Goal: Task Accomplishment & Management: Manage account settings

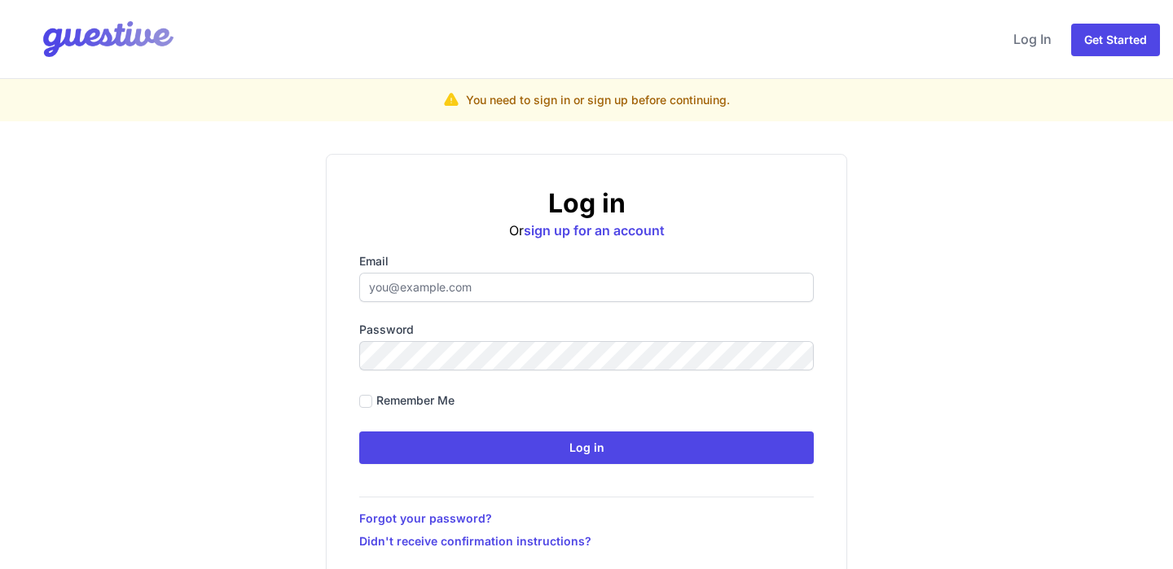
type input "hello@citysuperhost.com"
click at [616, 426] on form "Email hello@citysuperhost.com Password Remember me Log in" at bounding box center [586, 358] width 454 height 211
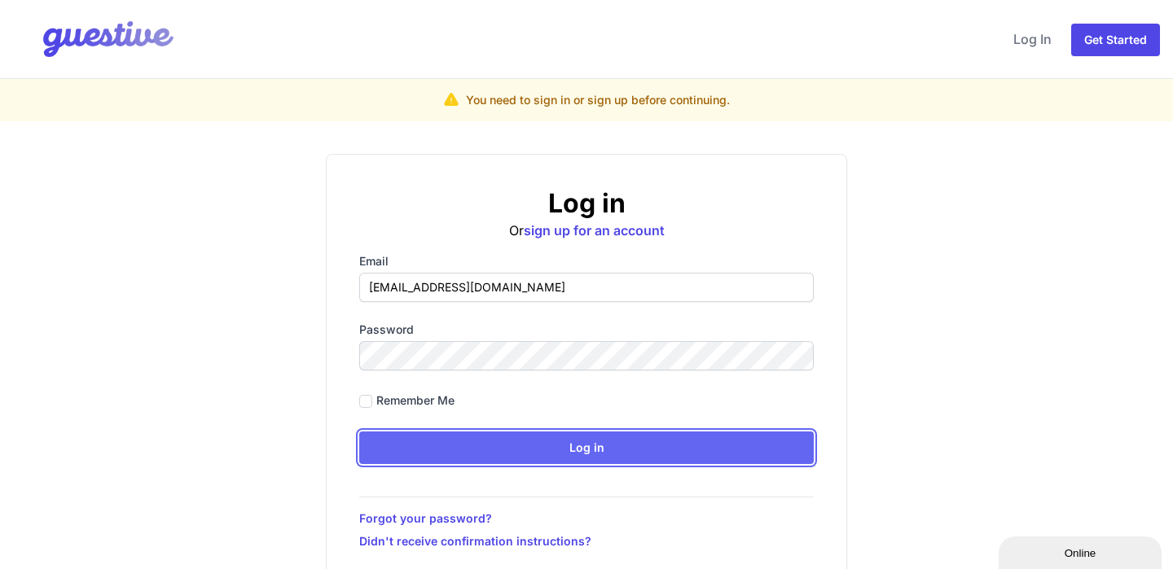
click at [610, 446] on input "Log in" at bounding box center [586, 448] width 454 height 33
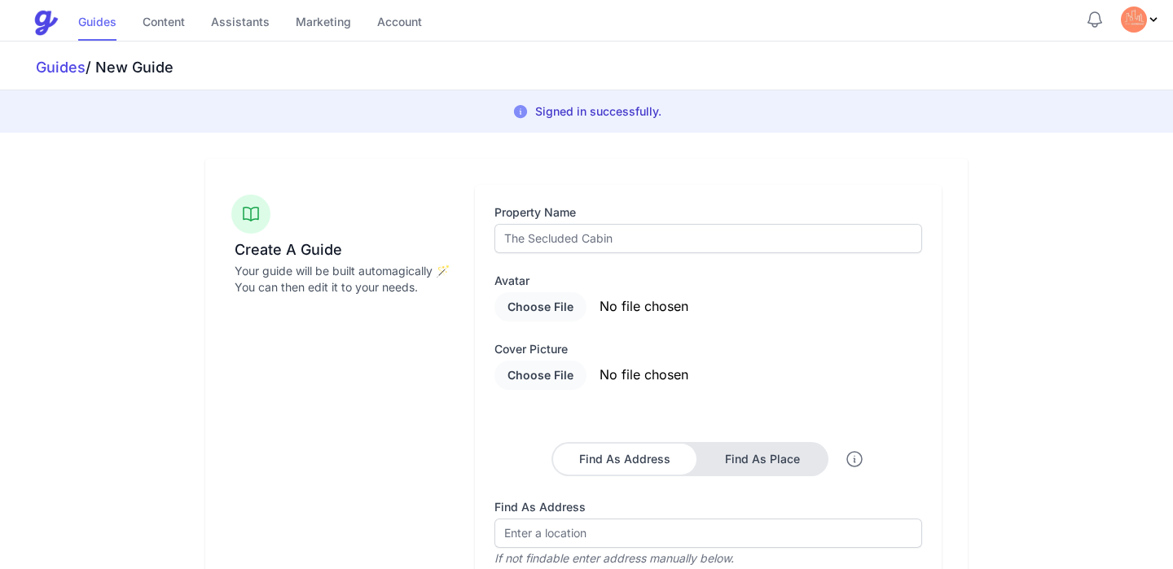
click at [107, 20] on link "Guides" at bounding box center [97, 23] width 38 height 35
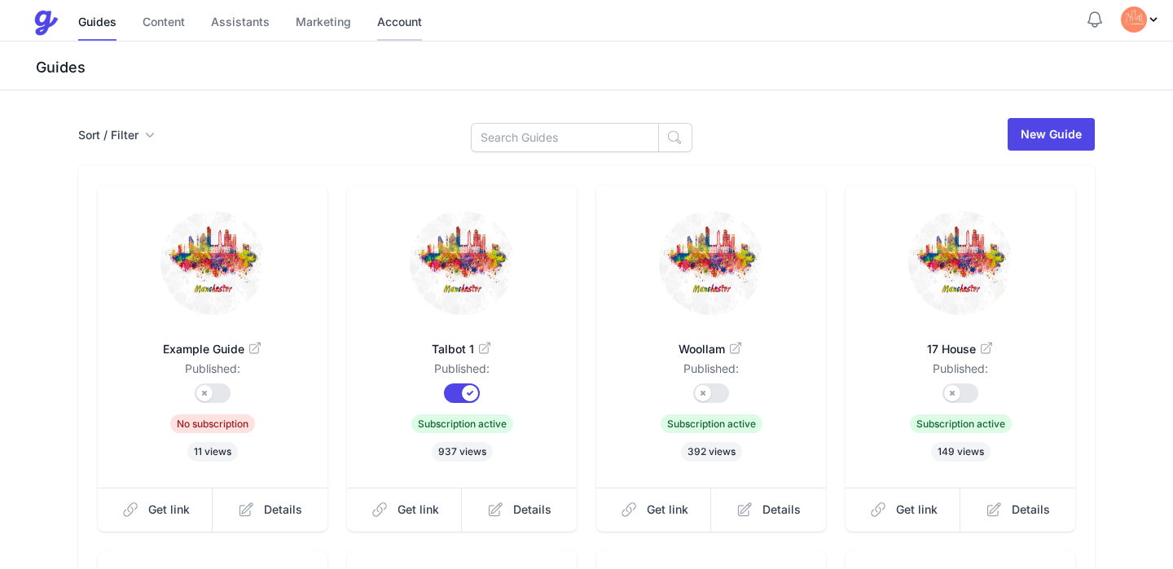
click at [407, 15] on link "Account" at bounding box center [399, 23] width 45 height 35
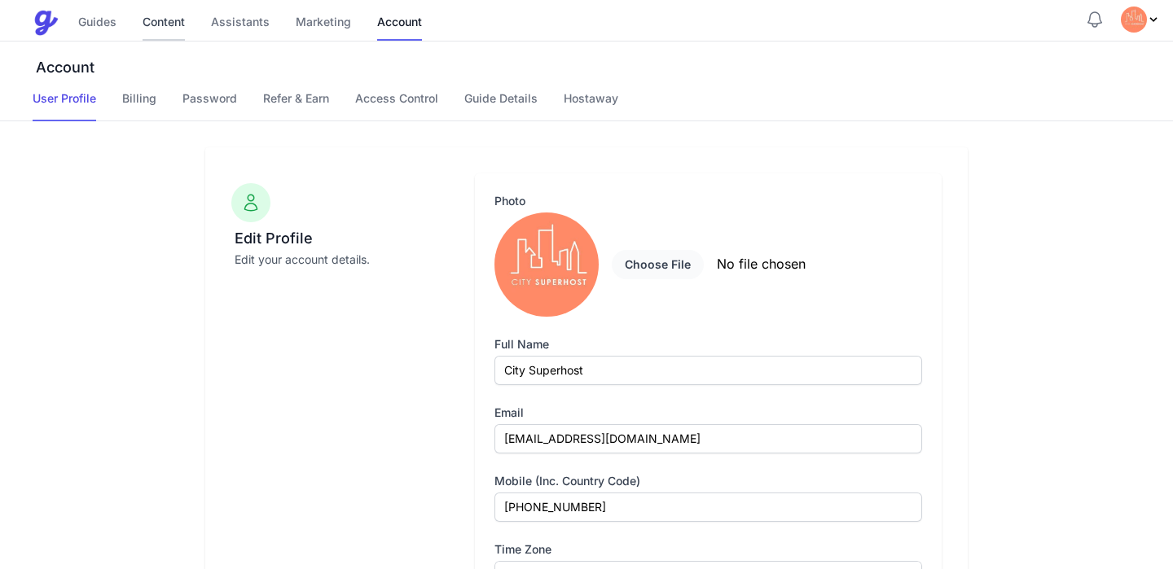
click at [181, 36] on link "Content" at bounding box center [164, 23] width 42 height 35
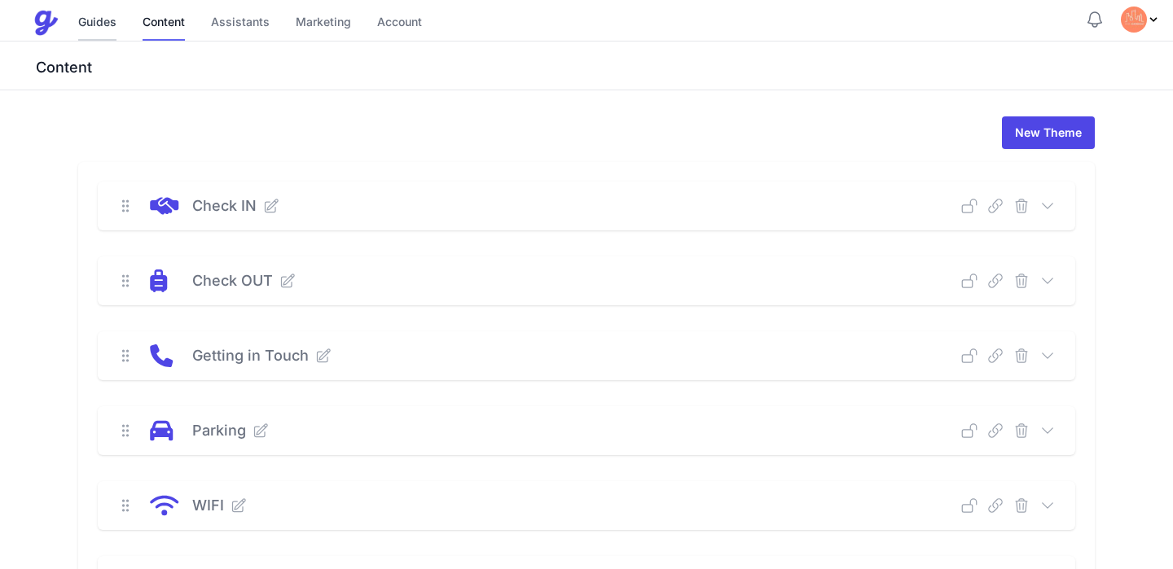
click at [82, 11] on link "Guides" at bounding box center [97, 23] width 38 height 35
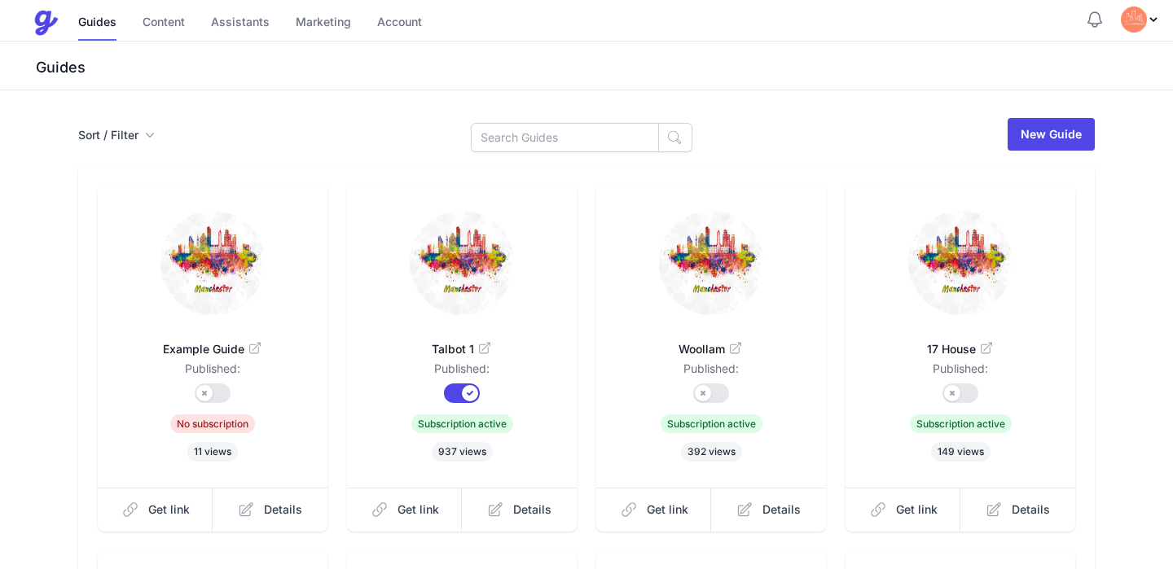
click at [425, 20] on div "Guides Content Assistants Marketing Account" at bounding box center [559, 23] width 1052 height 33
click at [400, 22] on link "Account" at bounding box center [399, 23] width 45 height 35
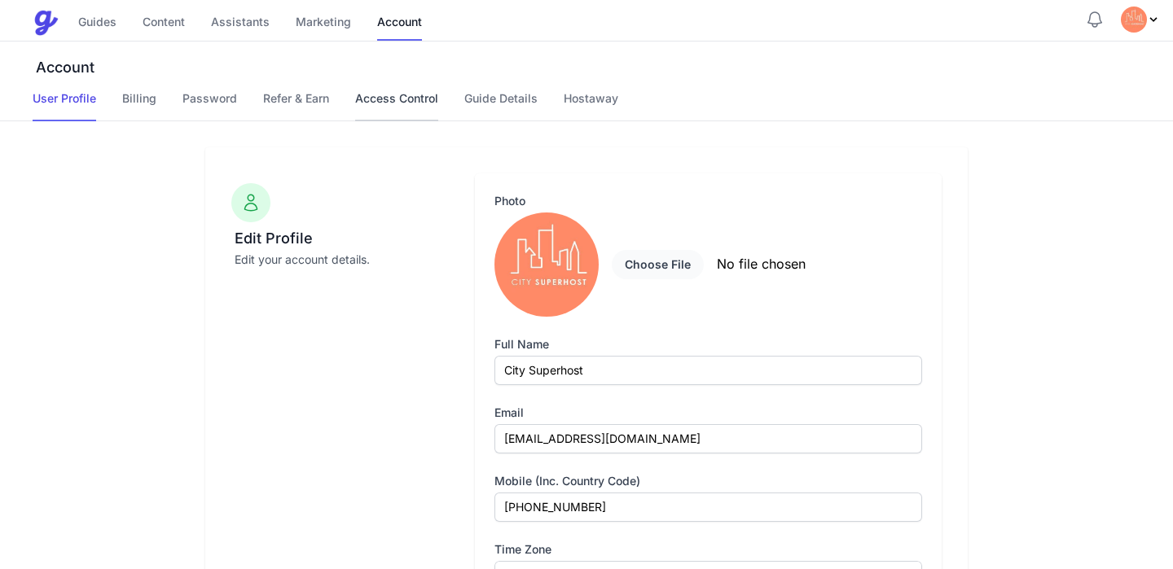
click at [419, 99] on link "Access Control" at bounding box center [396, 105] width 83 height 31
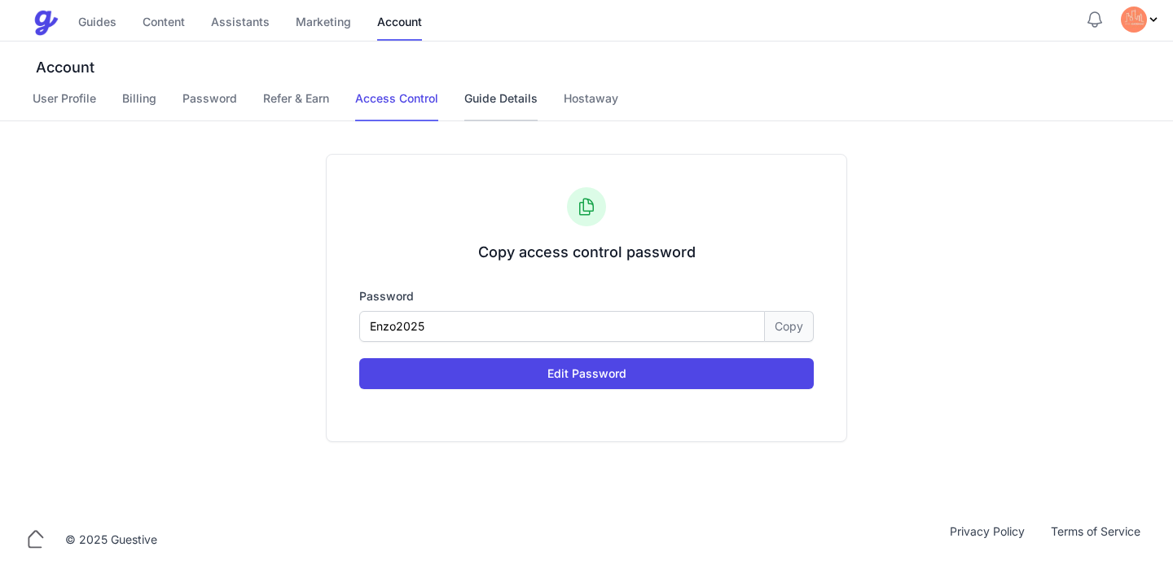
click at [500, 99] on link "Guide Details" at bounding box center [500, 105] width 73 height 31
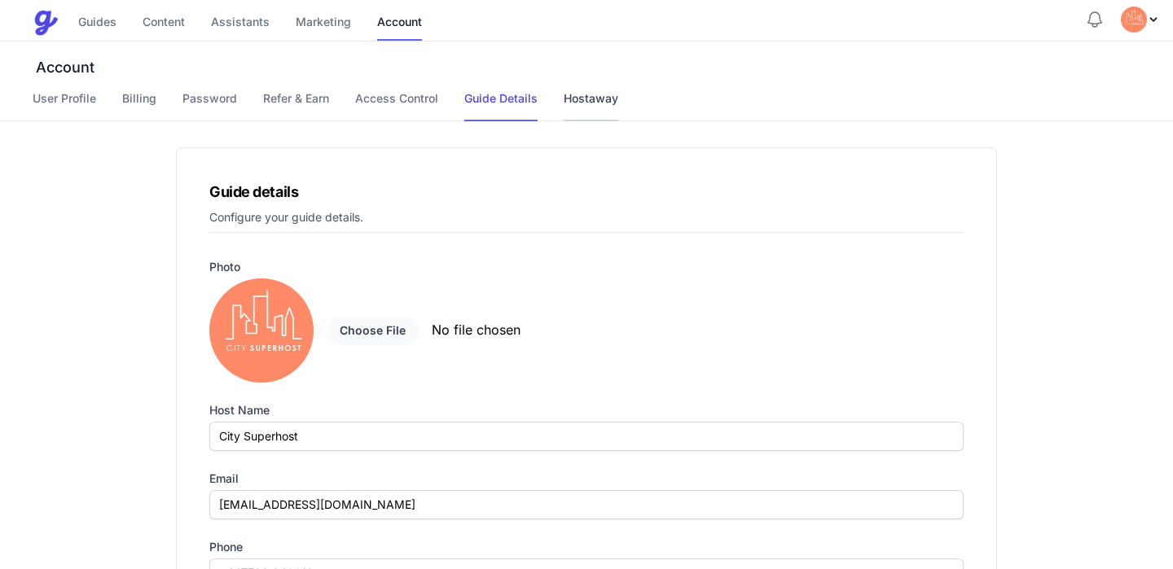
click at [612, 102] on link "Hostaway" at bounding box center [591, 105] width 55 height 31
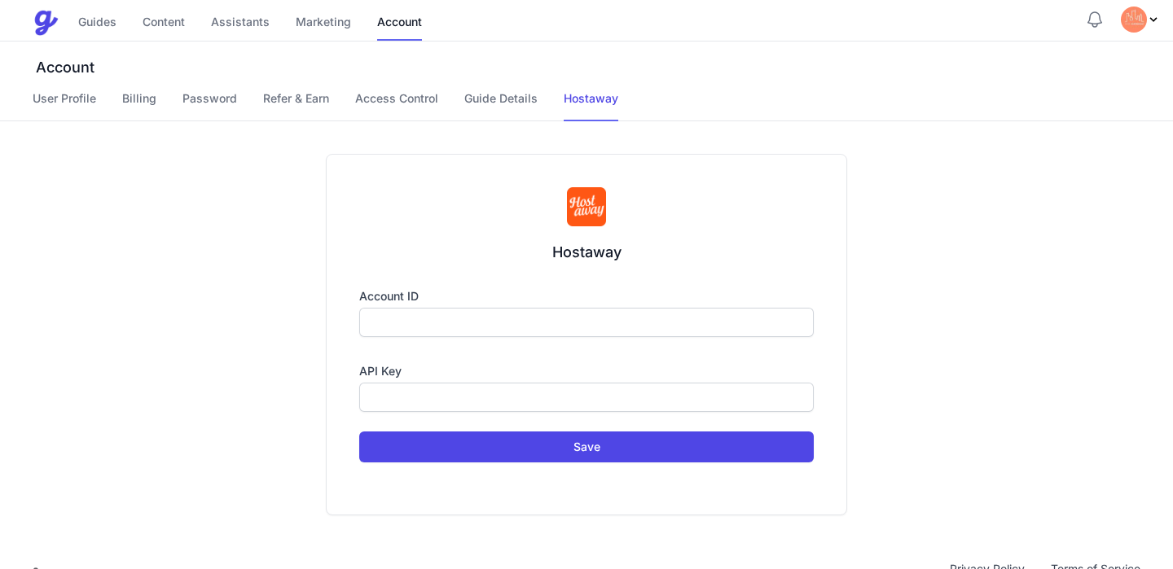
click at [313, 121] on div "Hostaway Account ID API key Save" at bounding box center [586, 334] width 1173 height 427
click at [309, 104] on link "Refer & Earn" at bounding box center [296, 105] width 66 height 31
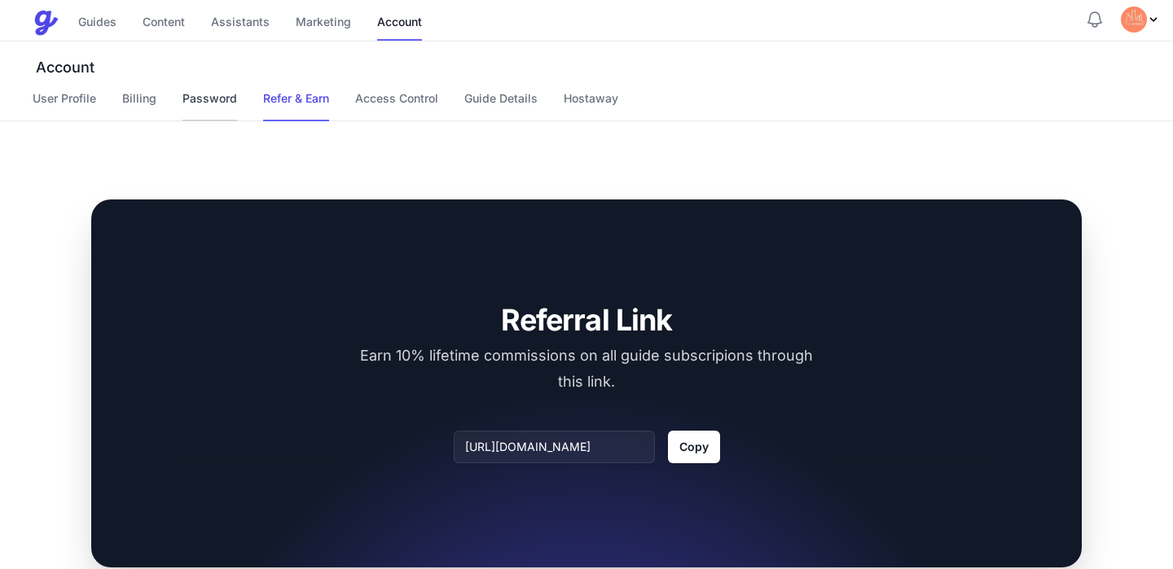
click at [225, 106] on link "Password" at bounding box center [209, 105] width 55 height 31
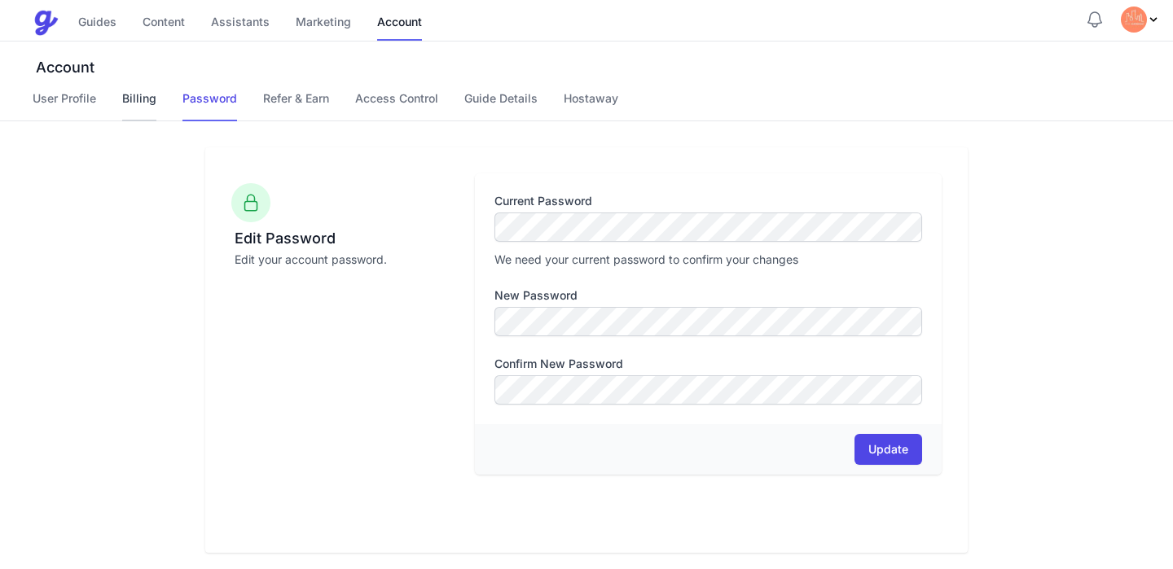
click at [130, 103] on link "Billing" at bounding box center [139, 105] width 34 height 31
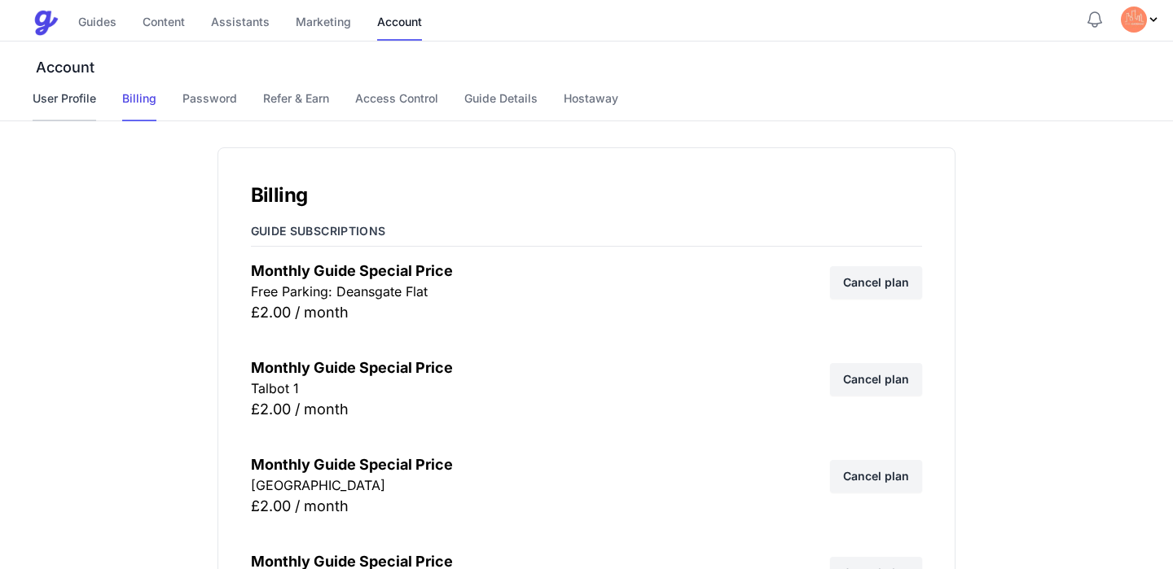
click at [54, 95] on link "User Profile" at bounding box center [65, 105] width 64 height 31
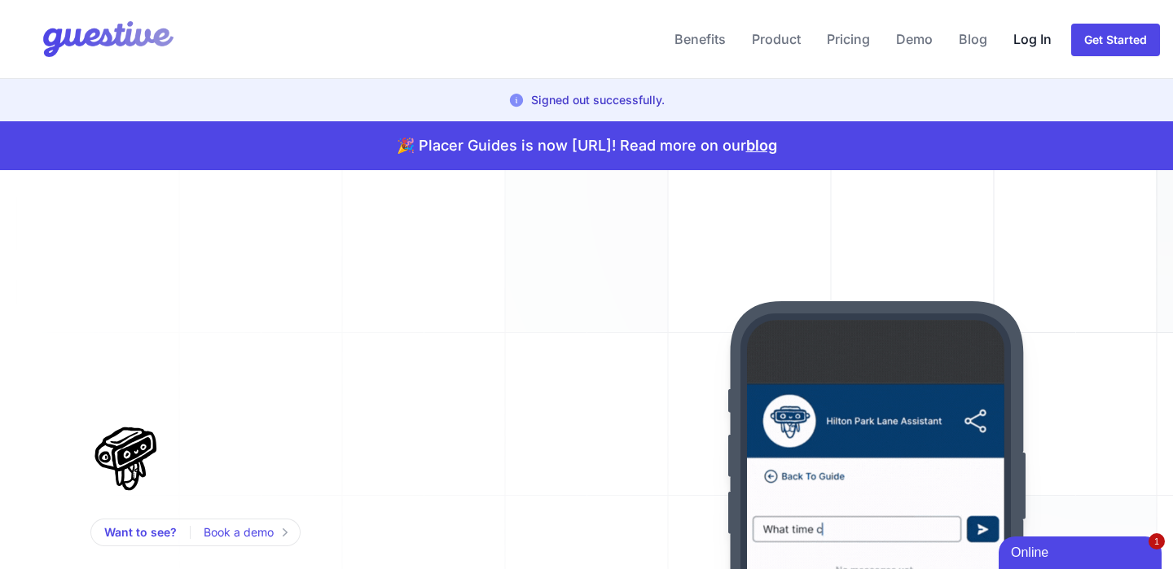
click at [1046, 38] on link "Log In" at bounding box center [1032, 39] width 51 height 39
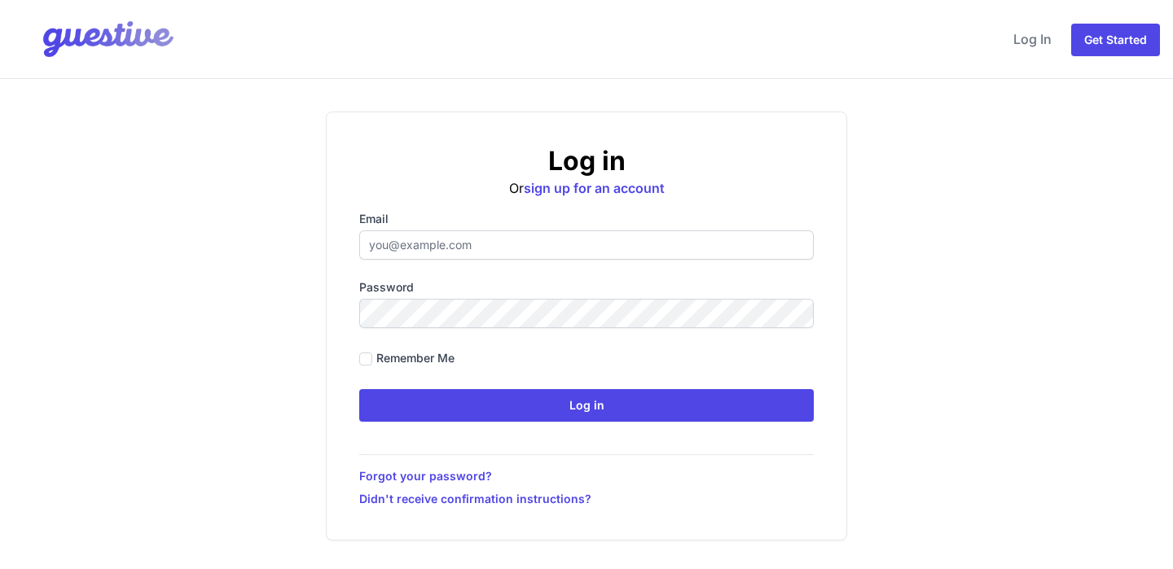
type input "hello@citysuperhost.com"
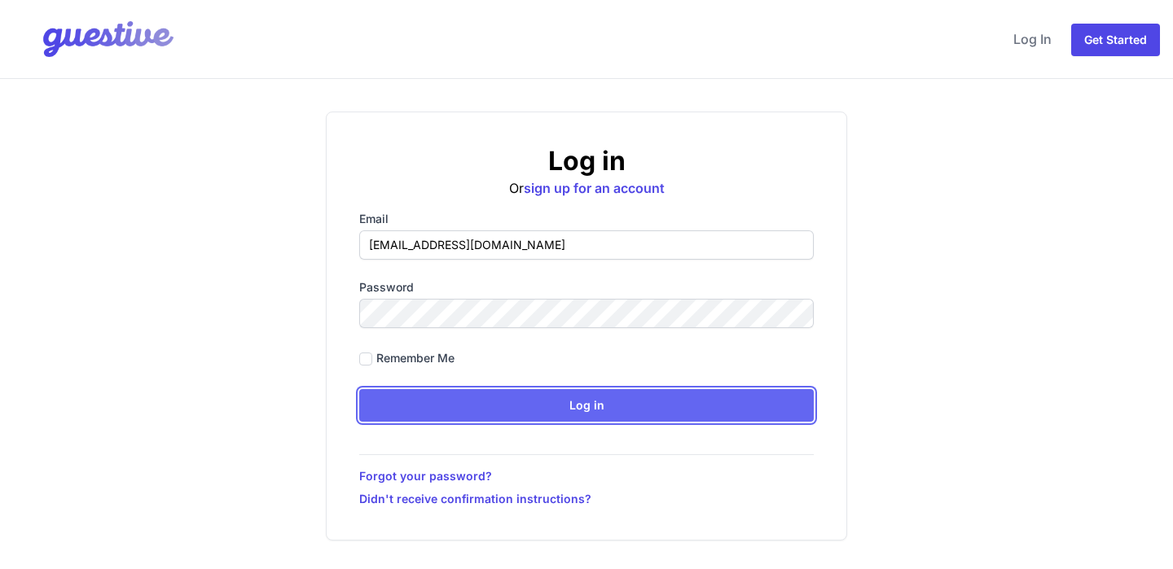
click at [579, 408] on input "Log in" at bounding box center [586, 405] width 454 height 33
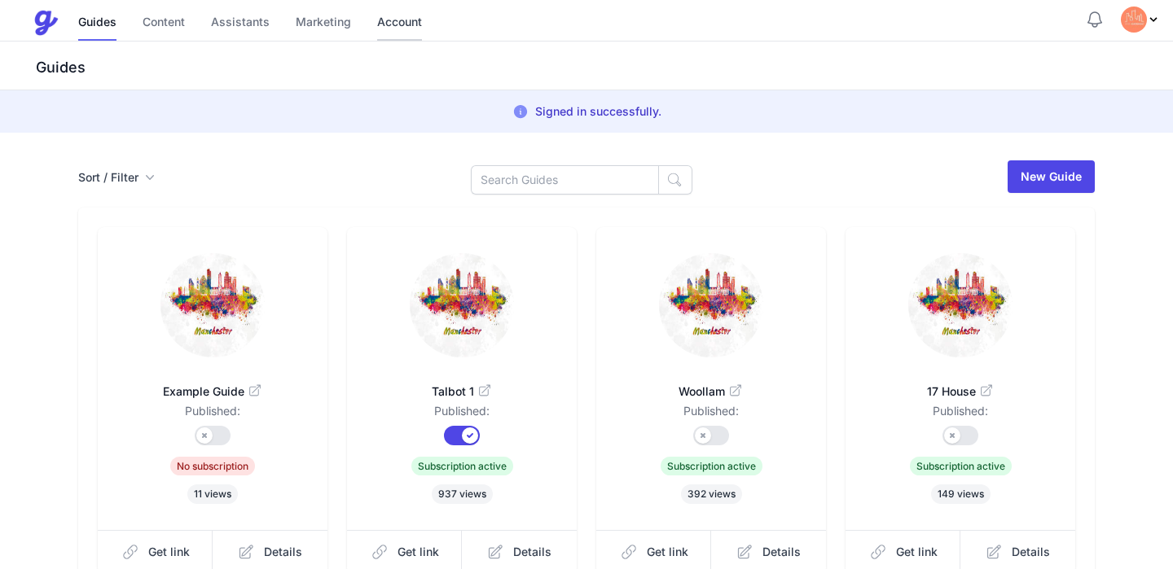
click at [406, 21] on link "Account" at bounding box center [399, 23] width 45 height 35
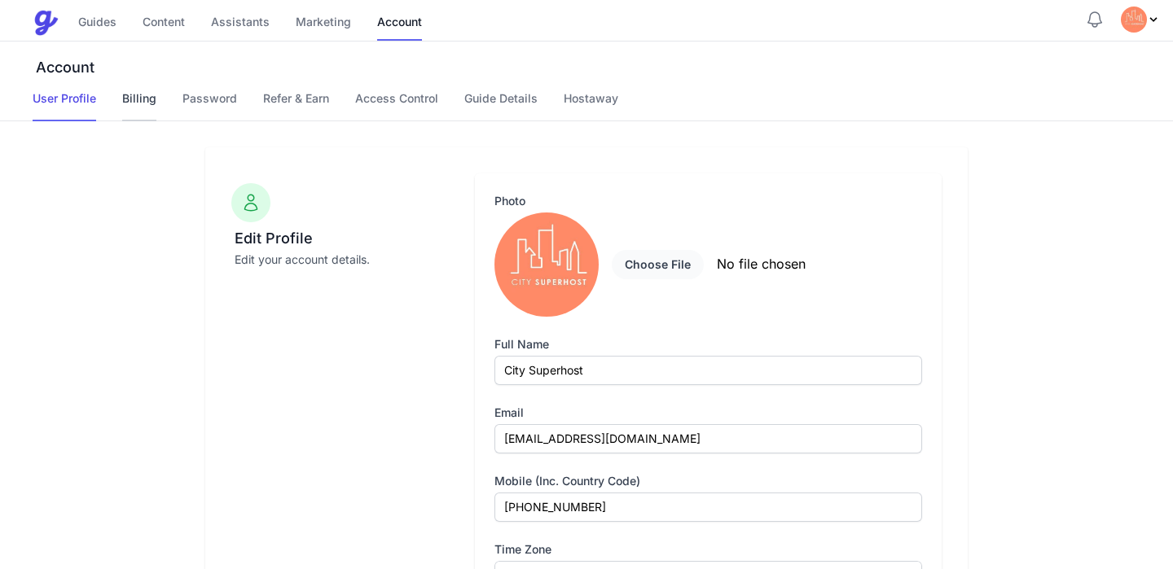
click at [129, 99] on link "Billing" at bounding box center [139, 105] width 34 height 31
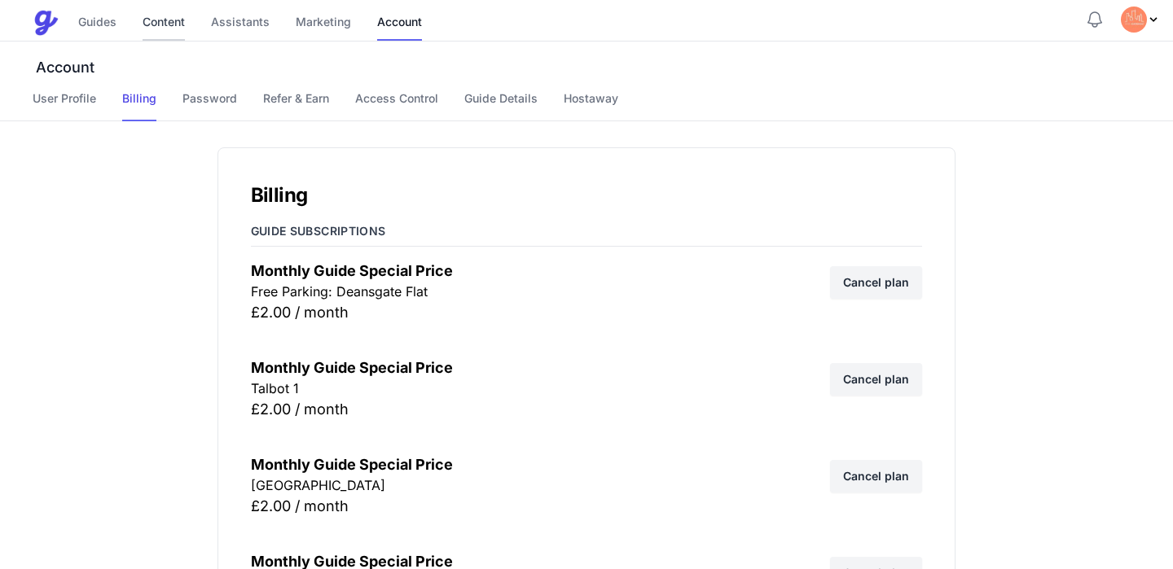
click at [173, 20] on link "Content" at bounding box center [164, 23] width 42 height 35
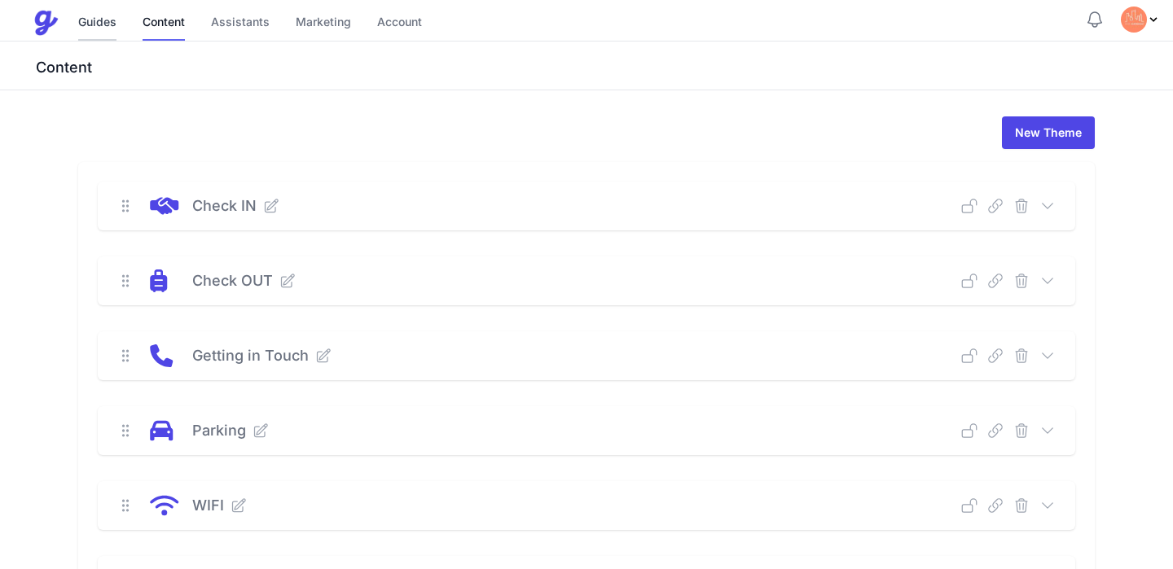
click at [114, 22] on link "Guides" at bounding box center [97, 23] width 38 height 35
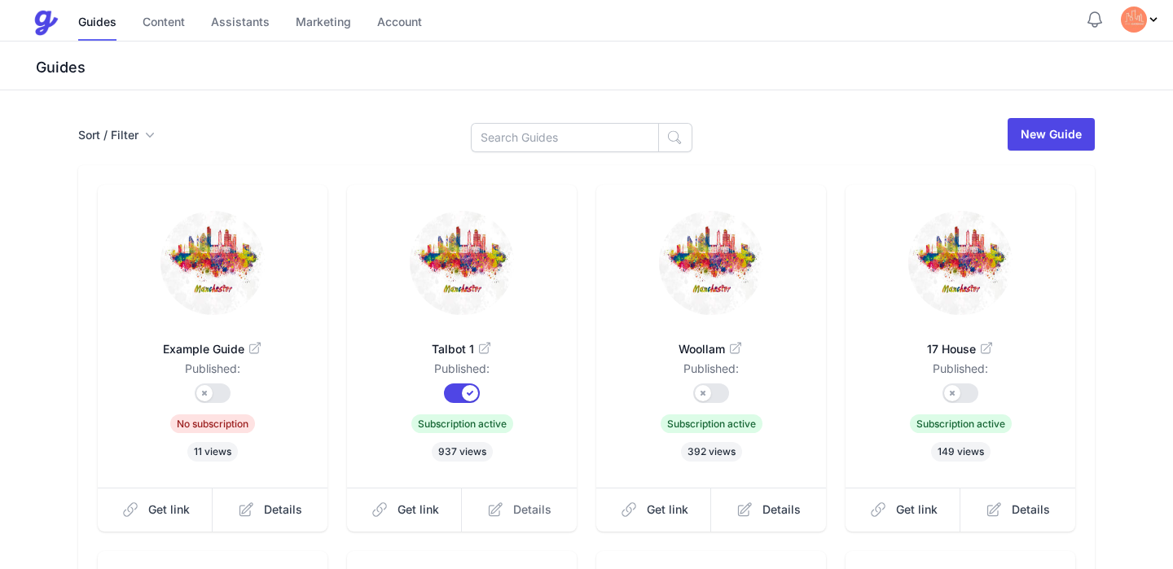
click at [506, 513] on link "Details" at bounding box center [519, 510] width 115 height 44
click at [157, 22] on link "Content" at bounding box center [164, 23] width 42 height 35
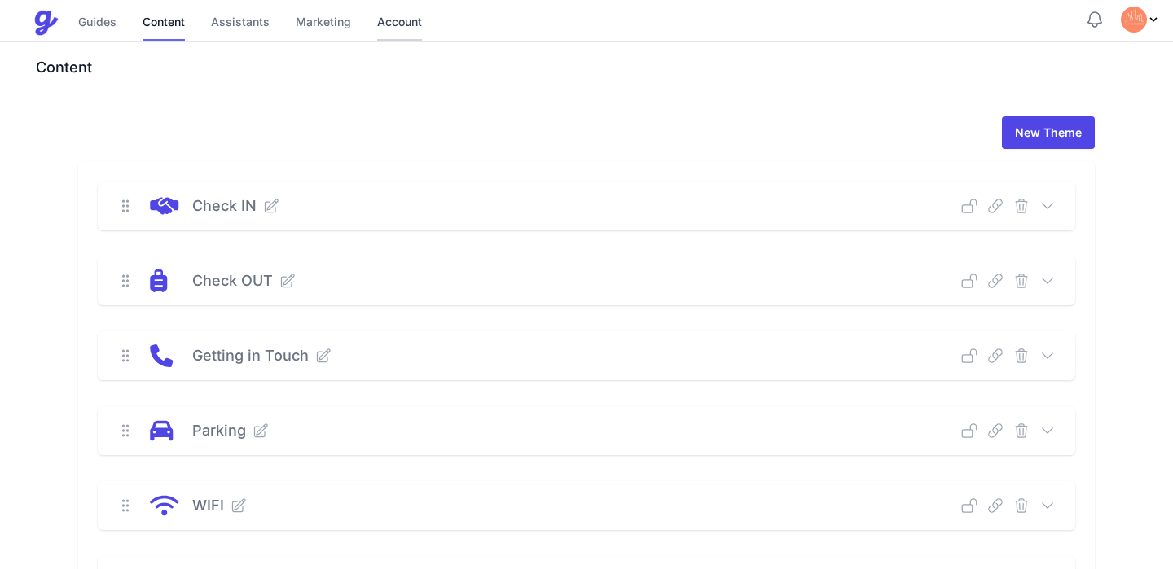
click at [378, 25] on link "Account" at bounding box center [399, 23] width 45 height 35
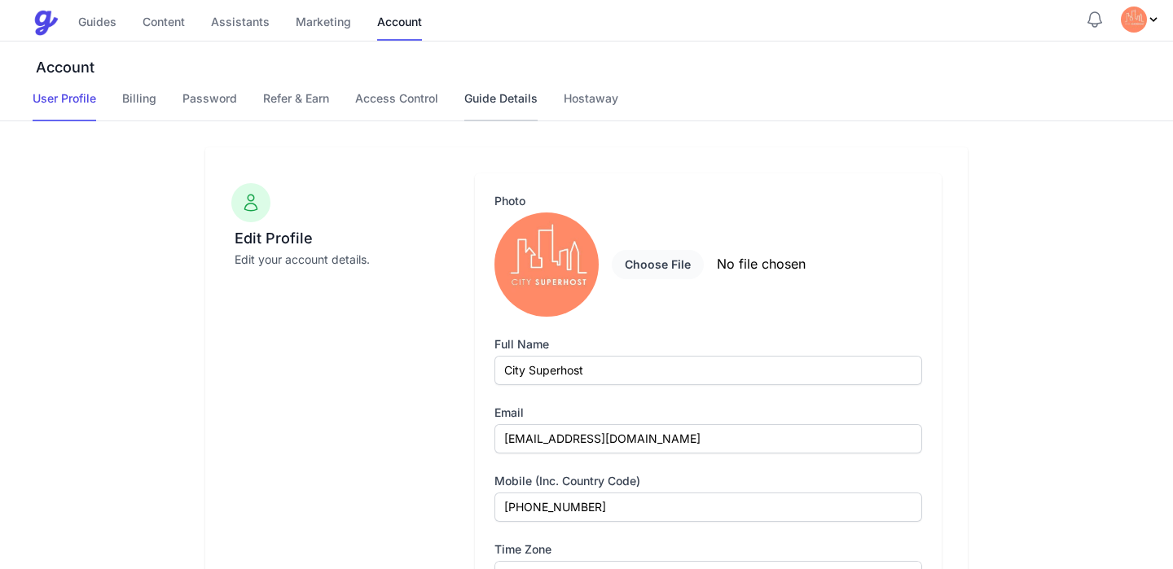
click at [498, 95] on link "Guide Details" at bounding box center [500, 105] width 73 height 31
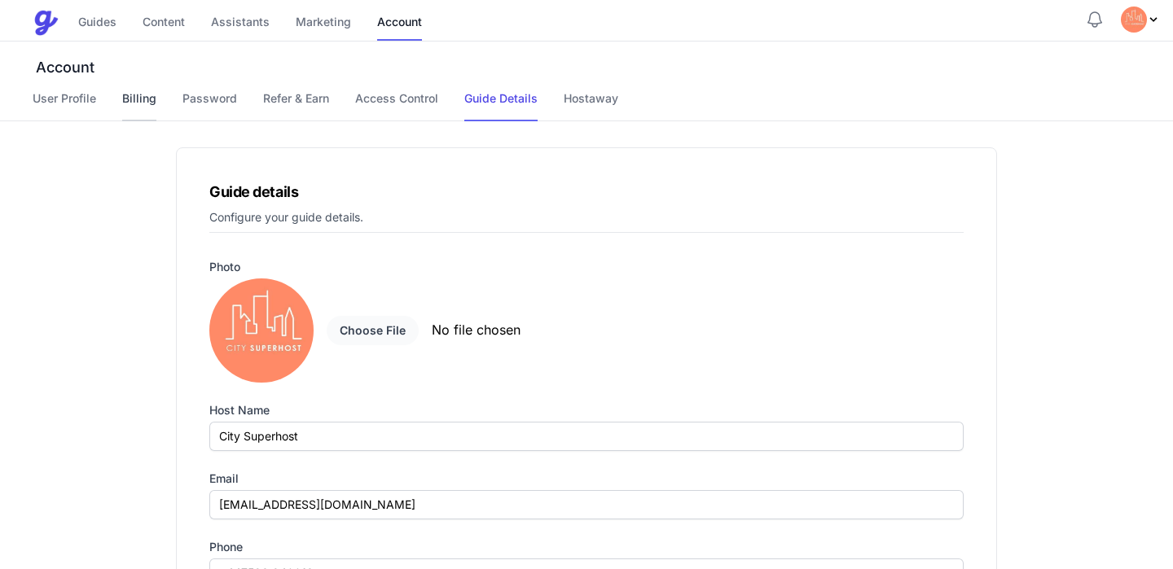
click at [150, 94] on link "Billing" at bounding box center [139, 105] width 34 height 31
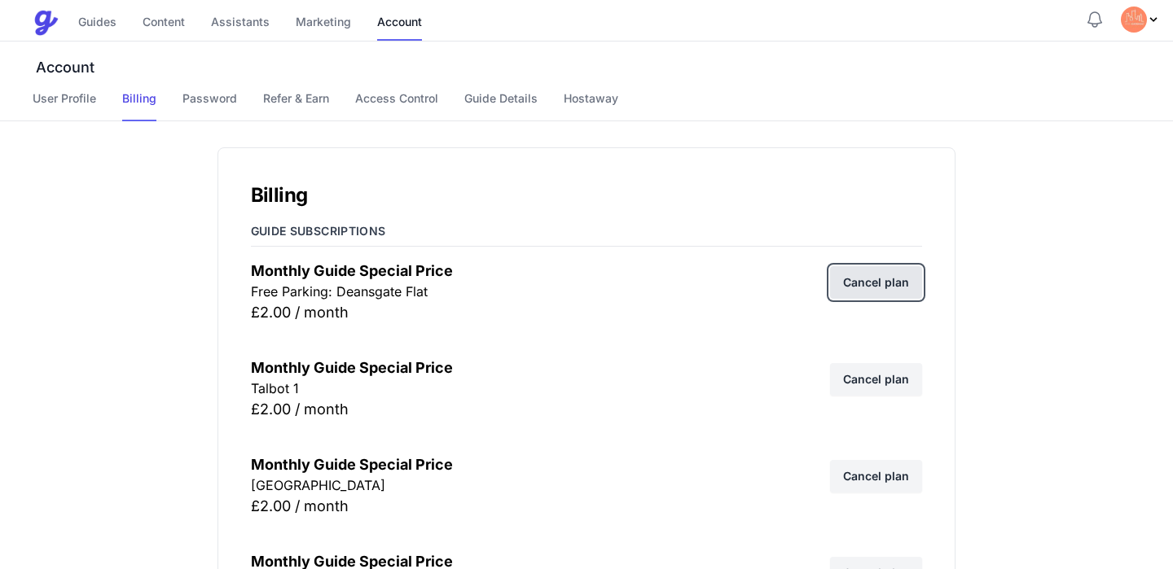
click at [857, 278] on link "Cancel plan" at bounding box center [876, 282] width 92 height 33
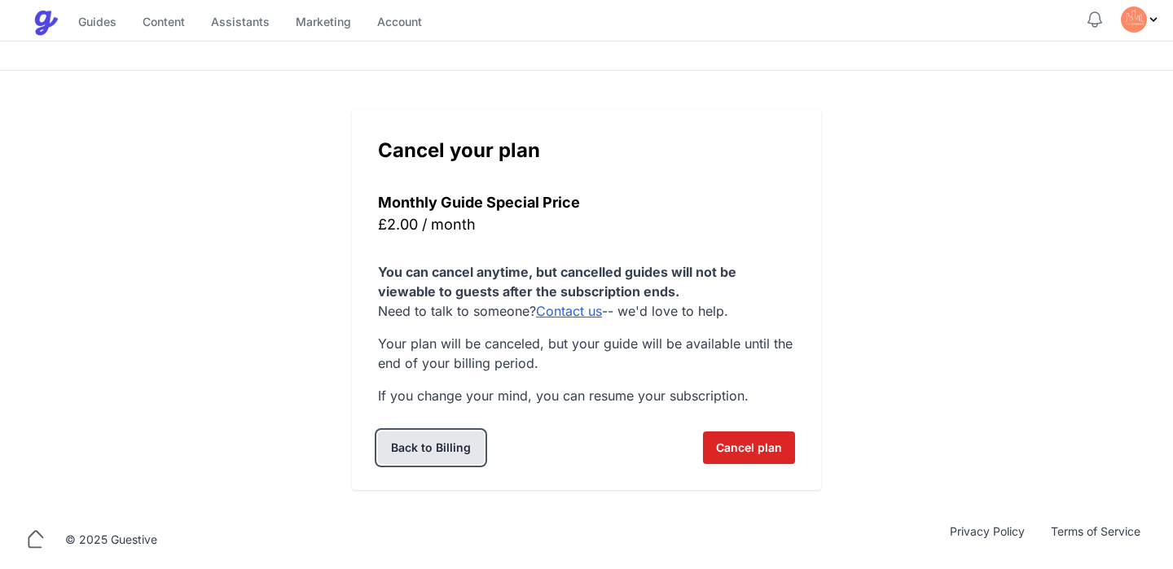
click at [441, 437] on link "Back to Billing" at bounding box center [431, 448] width 106 height 33
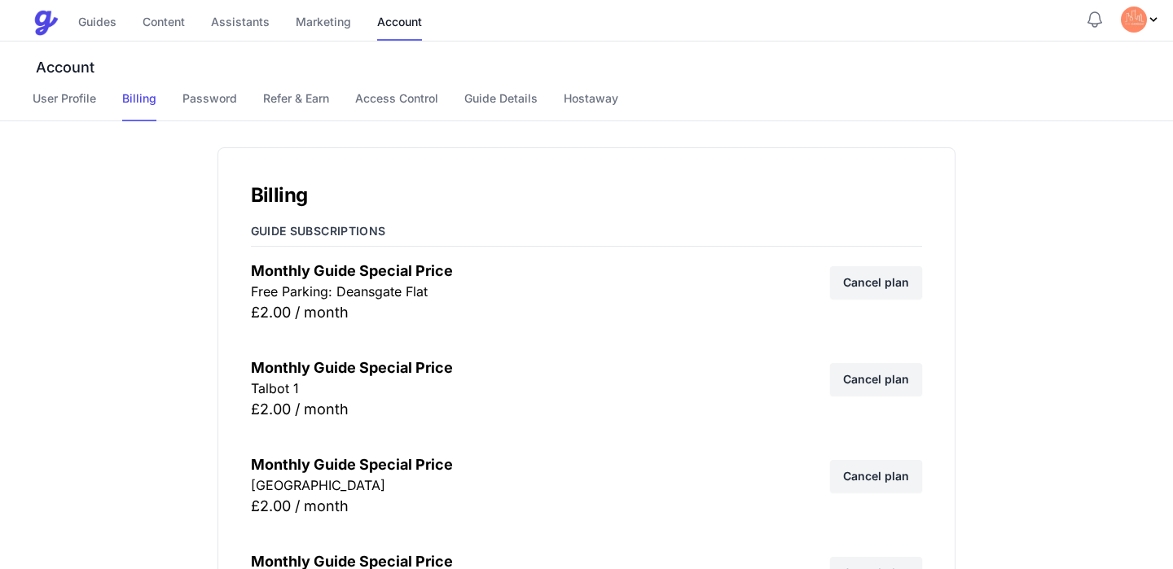
click at [51, 24] on img at bounding box center [46, 23] width 26 height 26
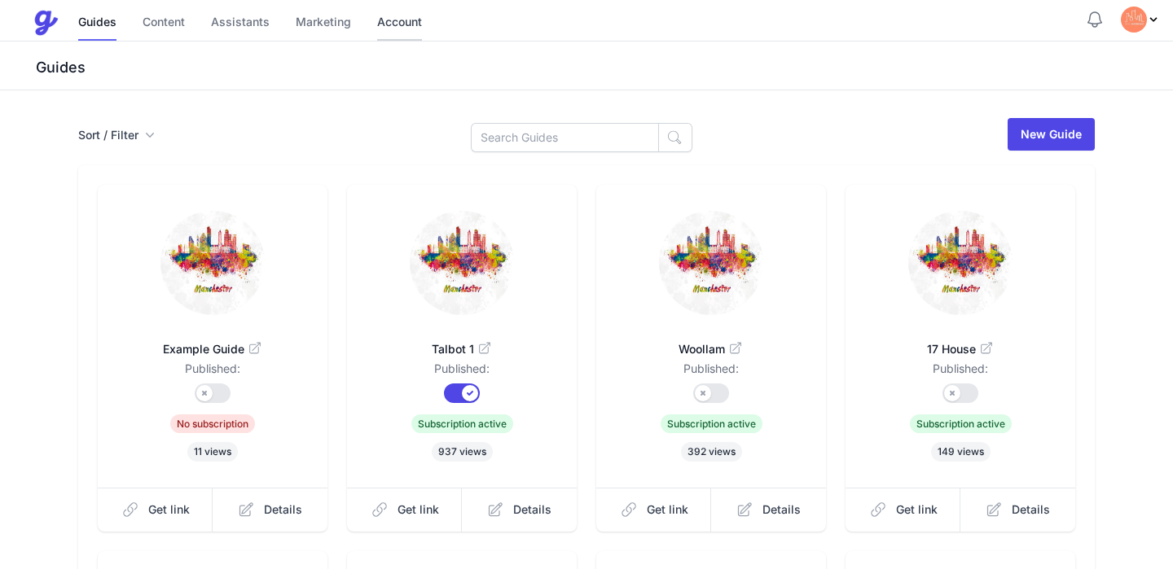
click at [389, 18] on link "Account" at bounding box center [399, 23] width 45 height 35
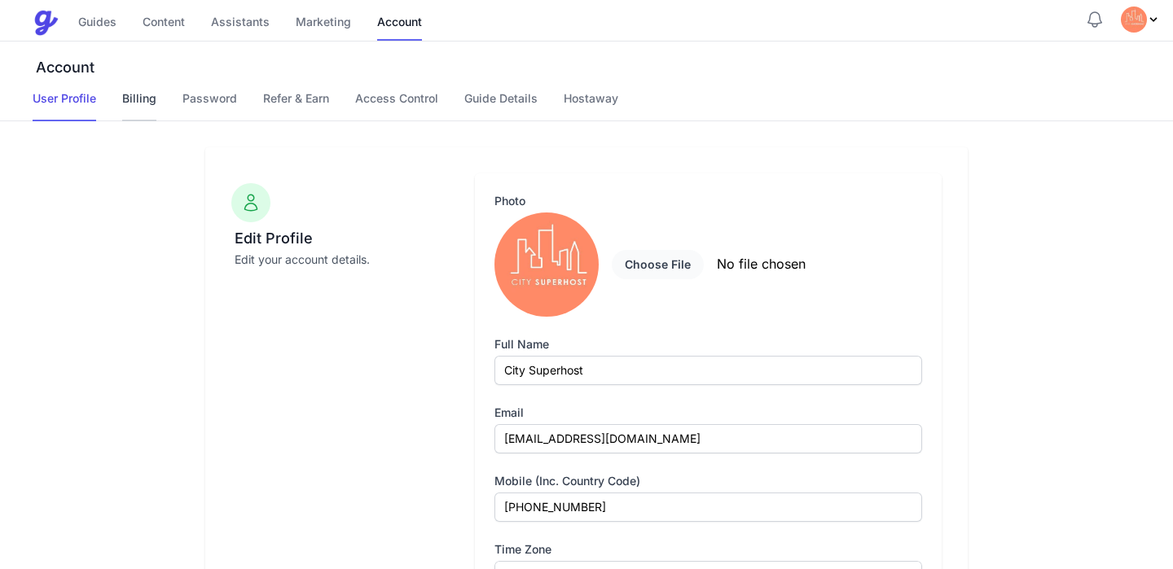
click at [134, 95] on link "Billing" at bounding box center [139, 105] width 34 height 31
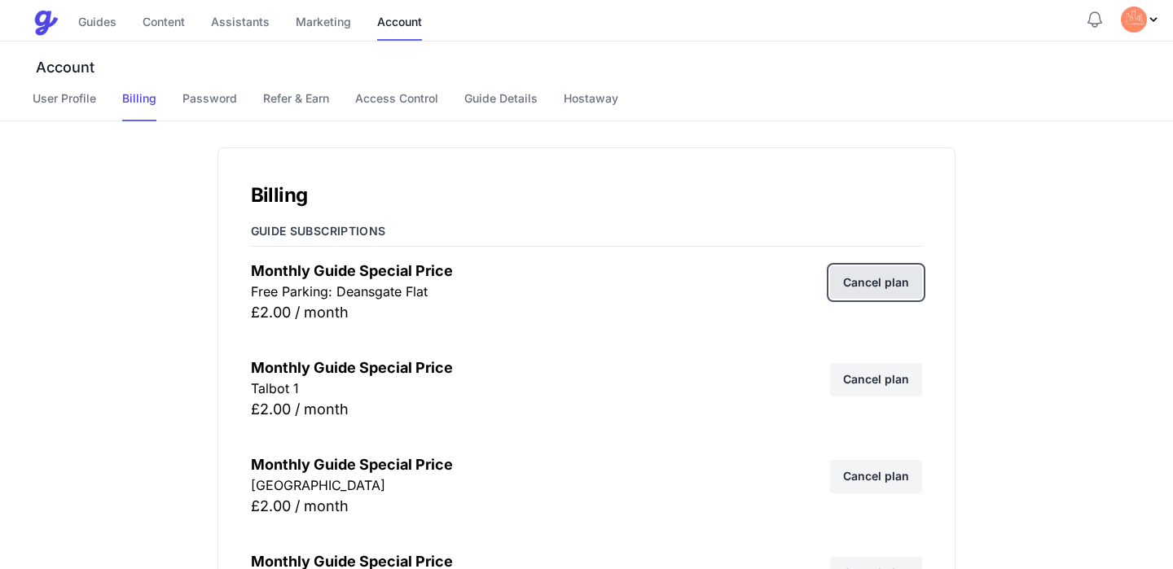
click at [880, 274] on link "Cancel plan" at bounding box center [876, 282] width 92 height 33
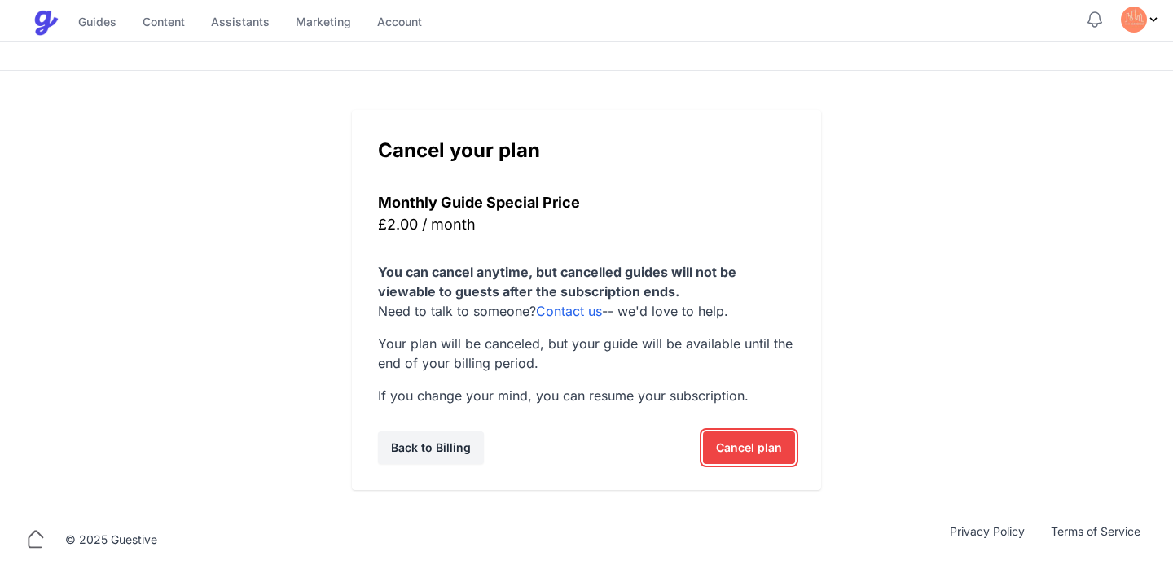
click at [725, 446] on span "Cancel plan" at bounding box center [749, 448] width 66 height 33
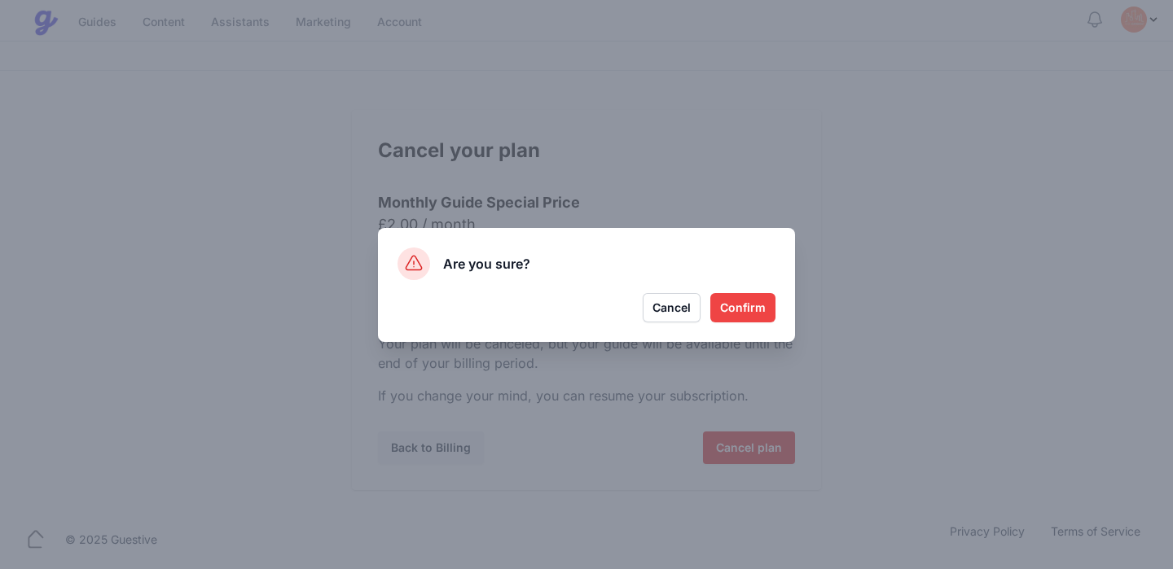
click at [745, 307] on button "Confirm" at bounding box center [742, 307] width 65 height 29
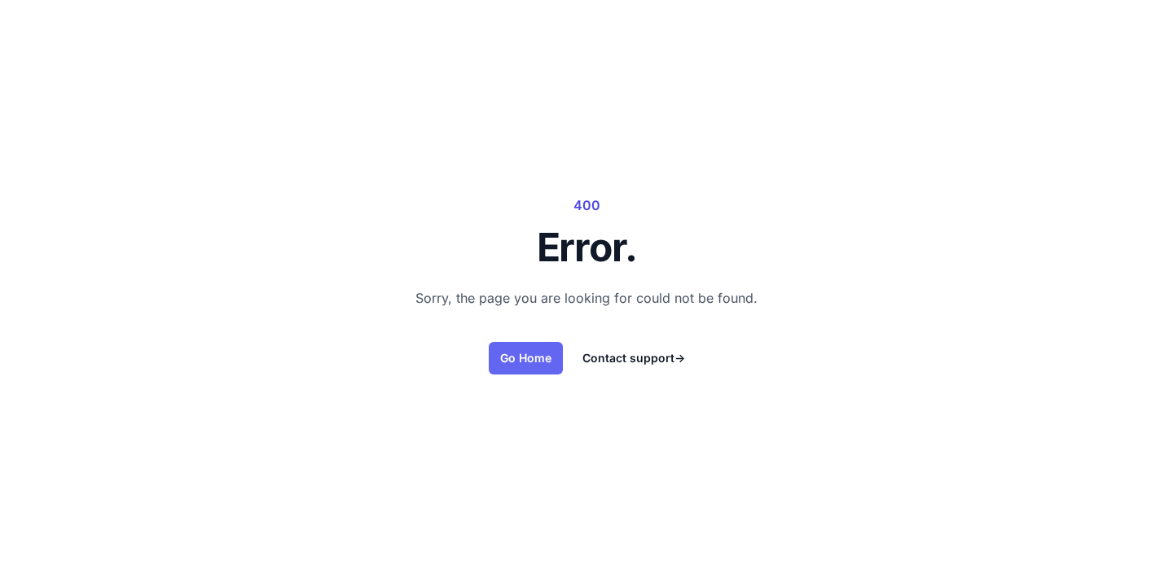
click at [544, 349] on link "Go Home" at bounding box center [526, 358] width 74 height 33
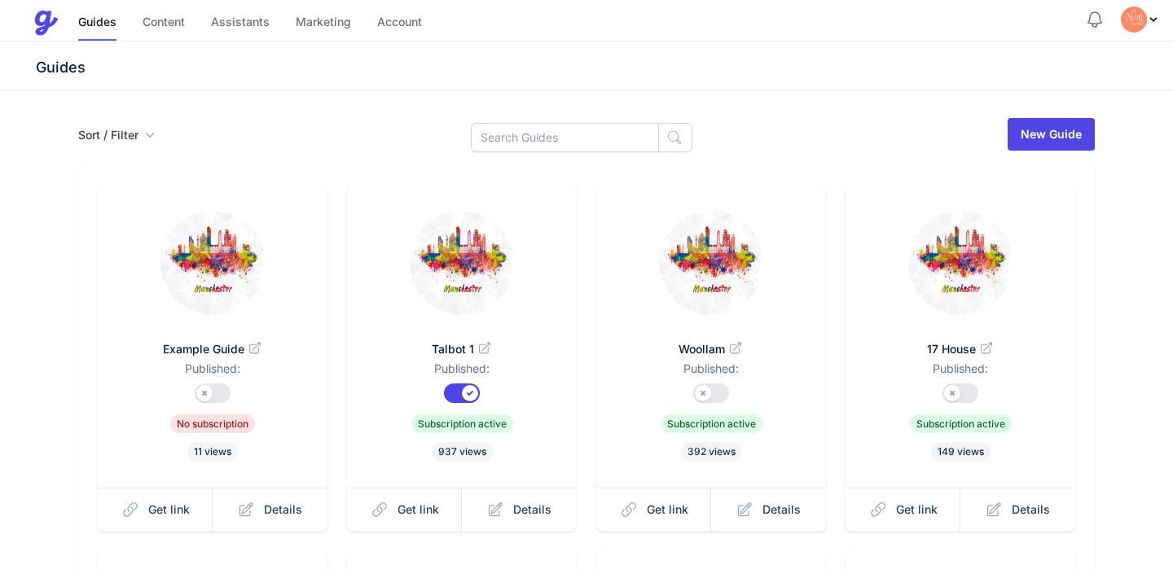
click at [150, 46] on div "Guides" at bounding box center [586, 66] width 1173 height 49
click at [335, 37] on link "Marketing" at bounding box center [323, 23] width 55 height 35
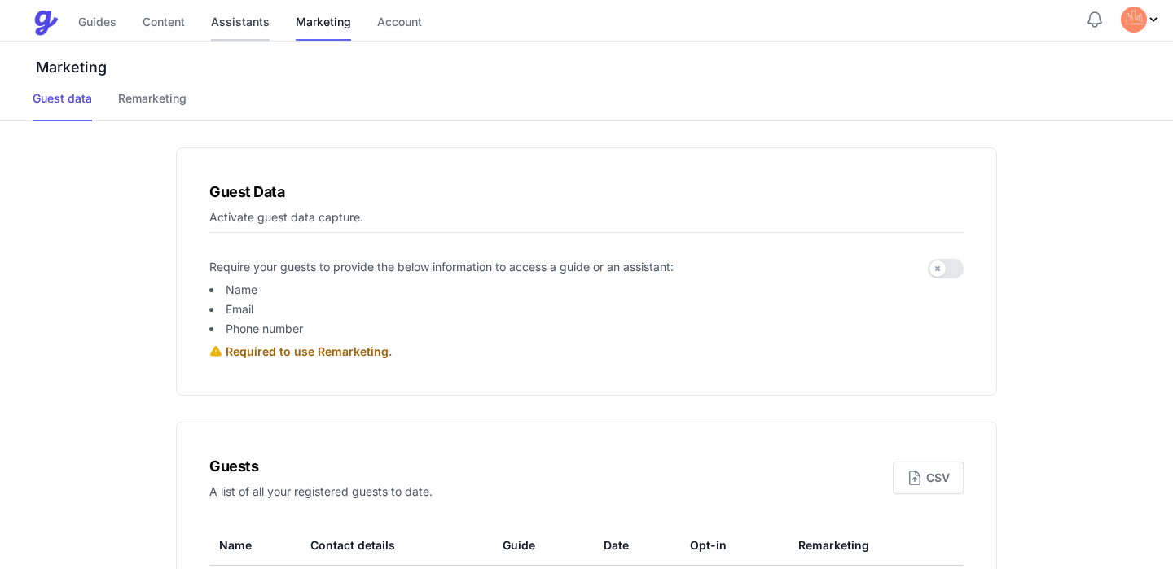
click at [214, 22] on link "Assistants" at bounding box center [240, 23] width 59 height 35
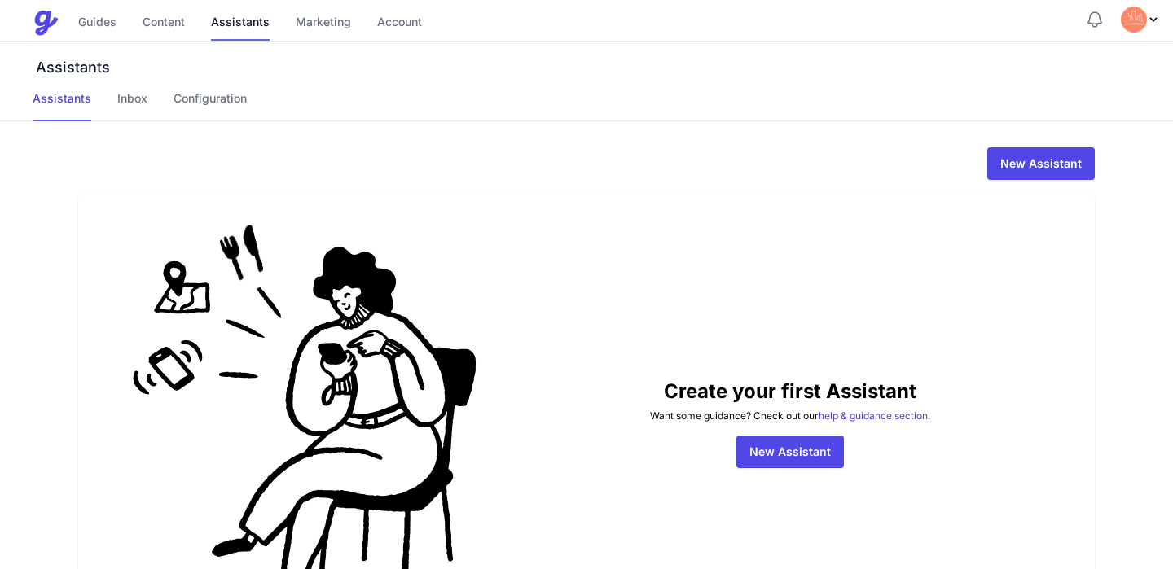
click at [132, 27] on div "Guides Content Assistants Marketing Account" at bounding box center [250, 23] width 344 height 35
click at [87, 11] on link "Guides" at bounding box center [97, 23] width 38 height 35
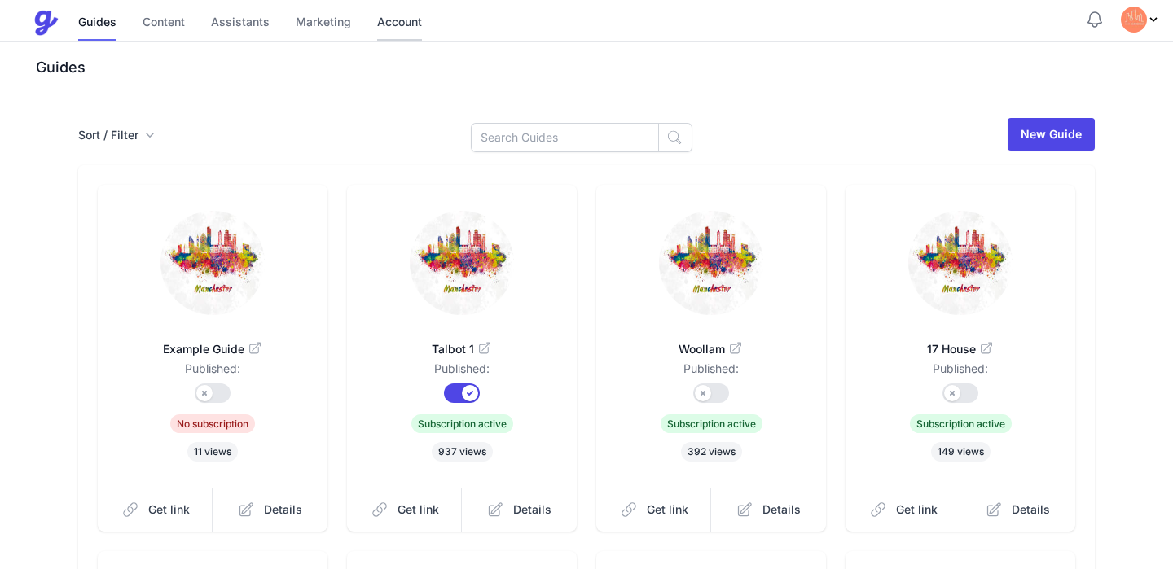
click at [379, 24] on link "Account" at bounding box center [399, 23] width 45 height 35
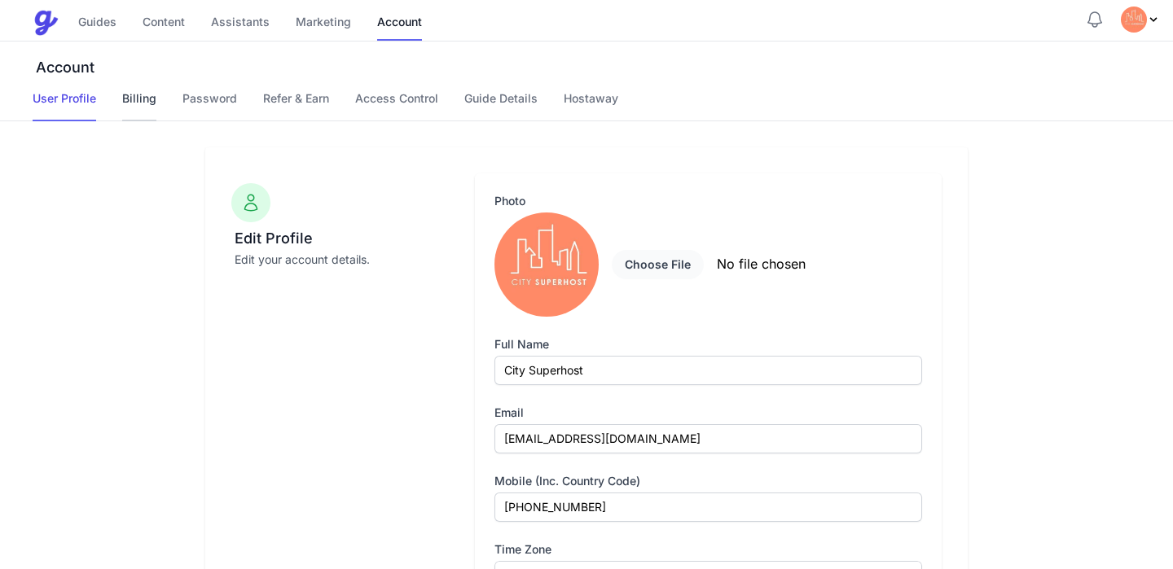
click at [151, 104] on link "Billing" at bounding box center [139, 105] width 34 height 31
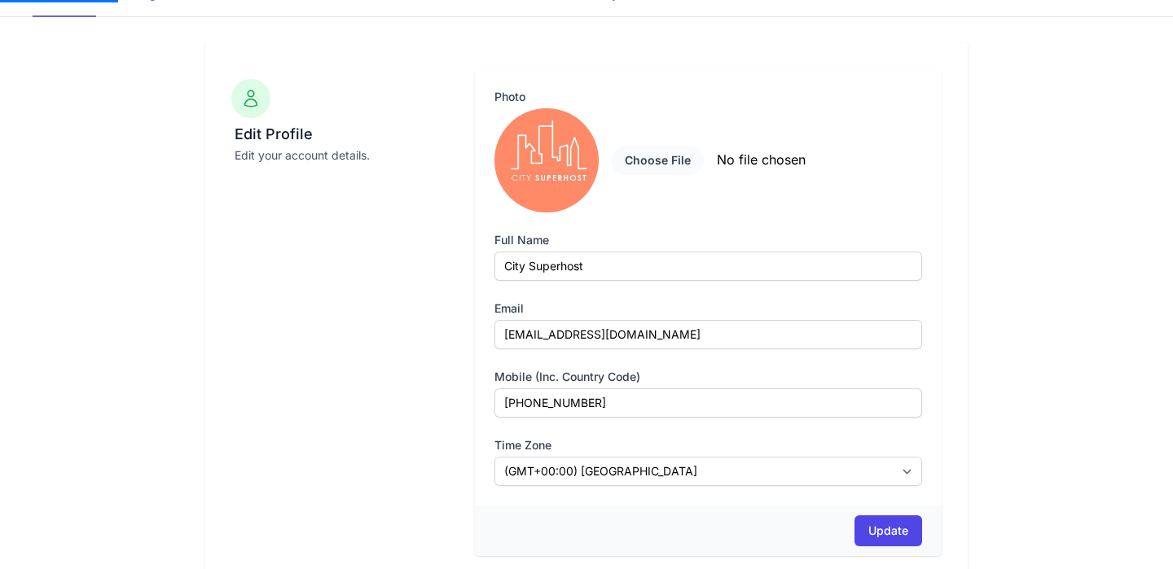
scroll to position [124, 0]
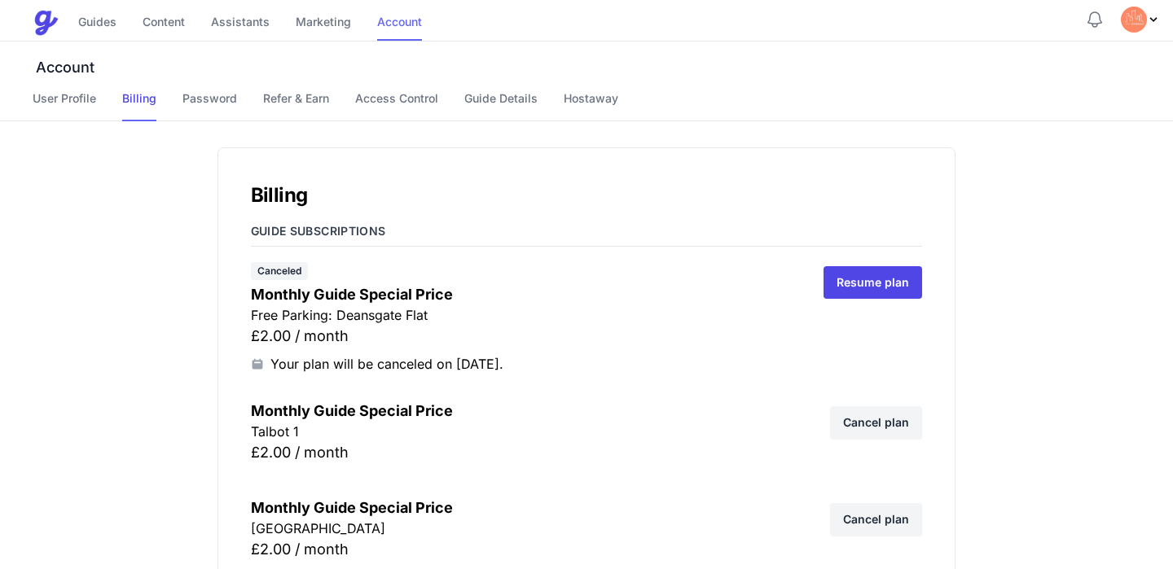
click at [380, 20] on link "Account" at bounding box center [399, 23] width 45 height 35
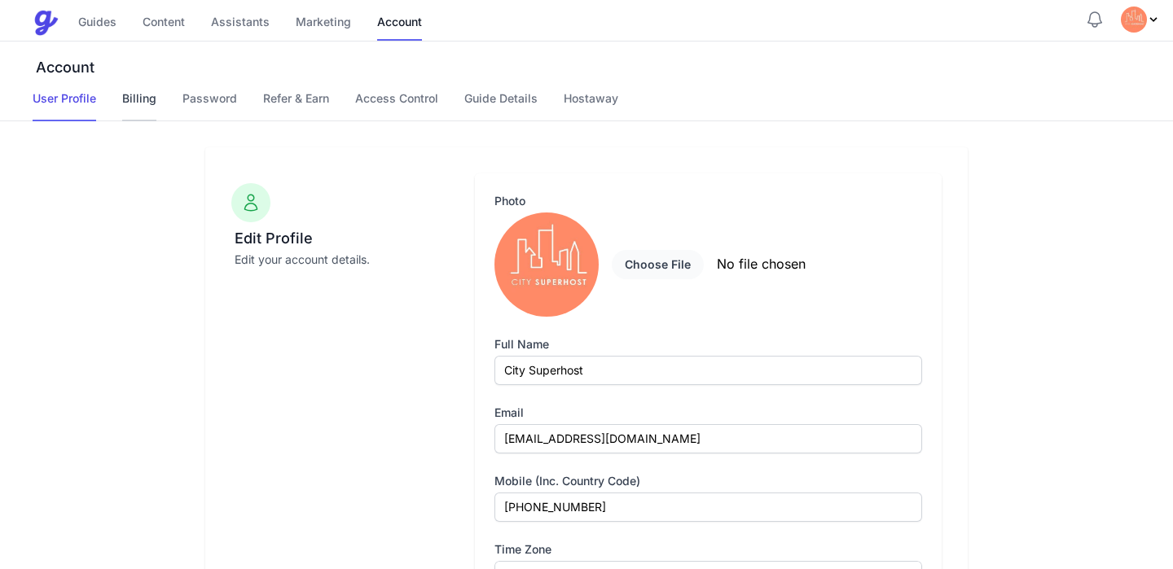
click at [134, 107] on link "Billing" at bounding box center [139, 105] width 34 height 31
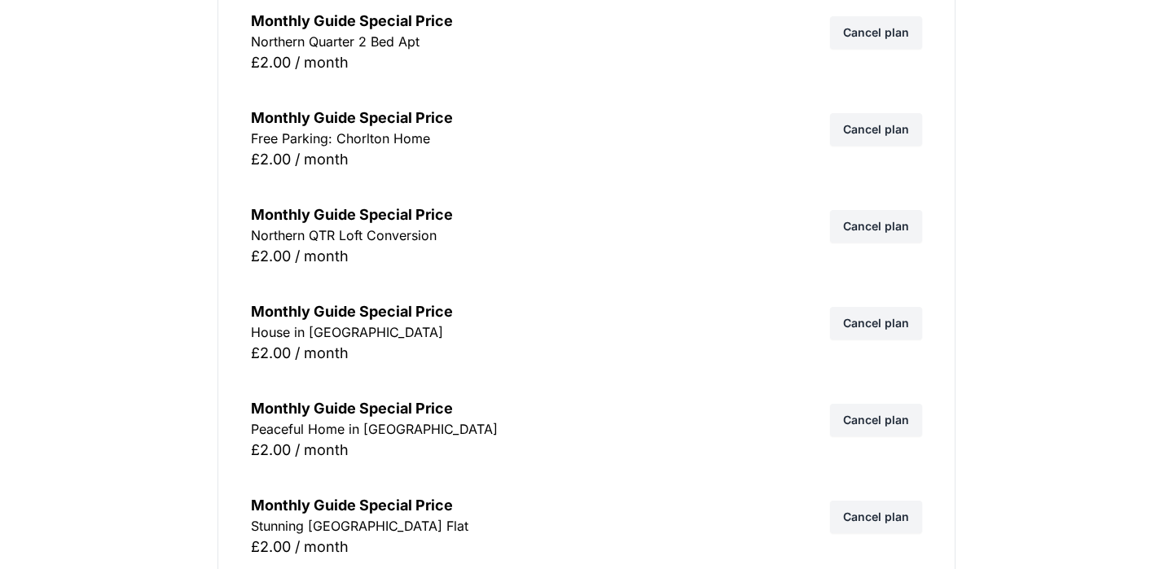
scroll to position [2285, 0]
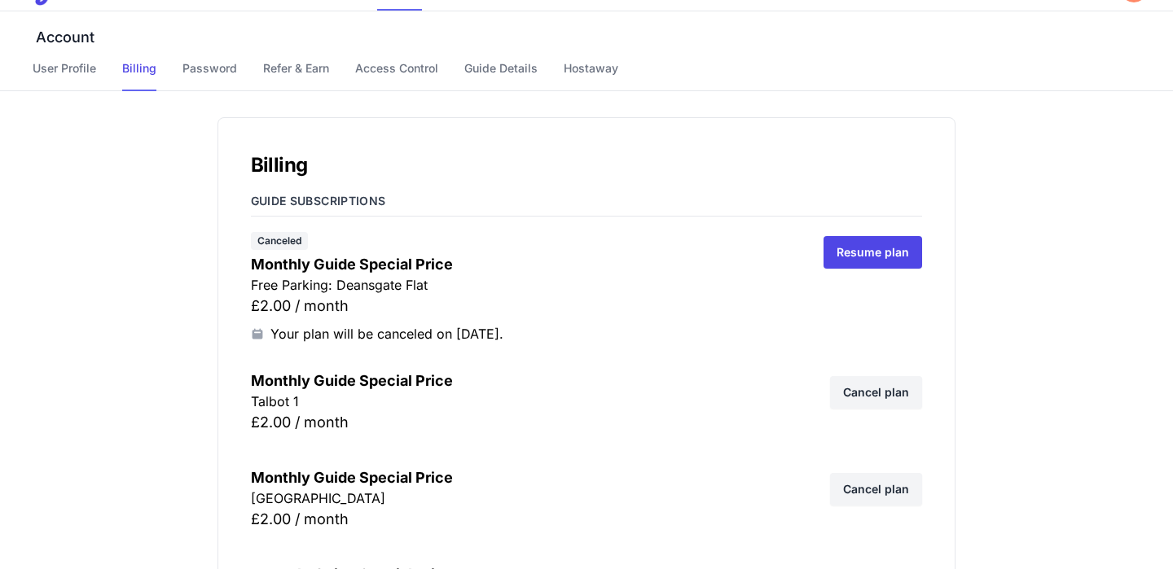
scroll to position [33, 0]
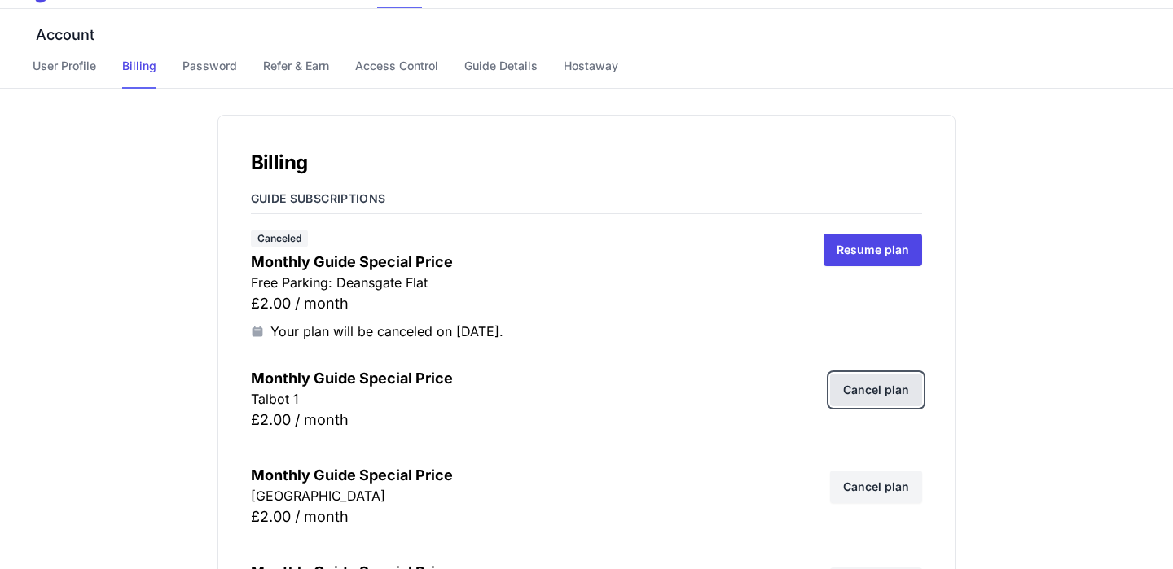
click at [876, 393] on link "Cancel plan" at bounding box center [876, 390] width 92 height 33
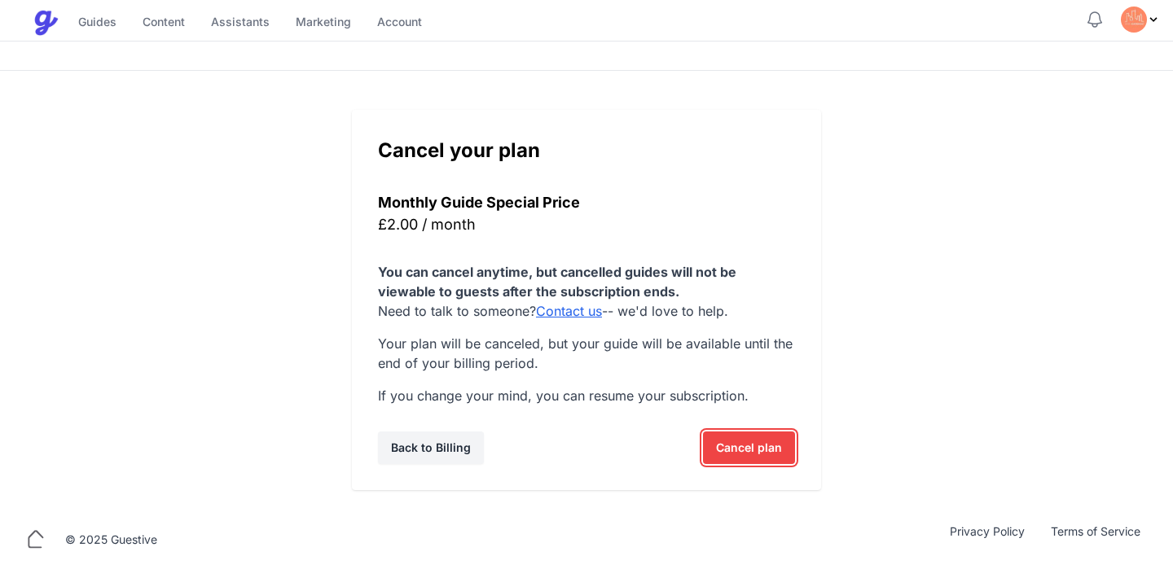
click at [747, 447] on span "Cancel plan" at bounding box center [749, 448] width 66 height 33
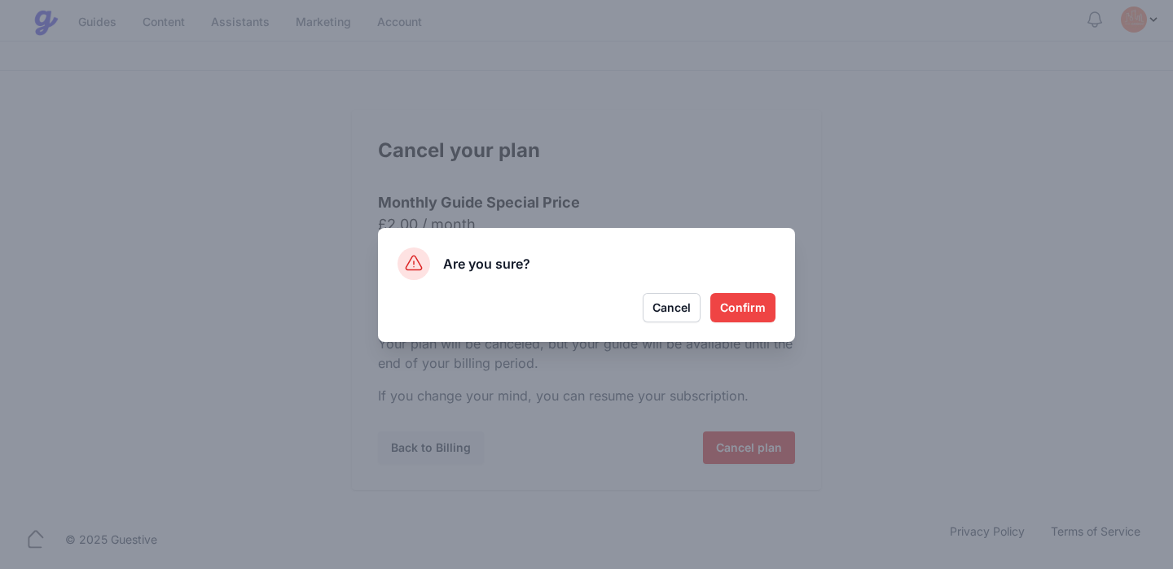
click at [743, 303] on button "Confirm" at bounding box center [742, 307] width 65 height 29
